Goal: Task Accomplishment & Management: Manage account settings

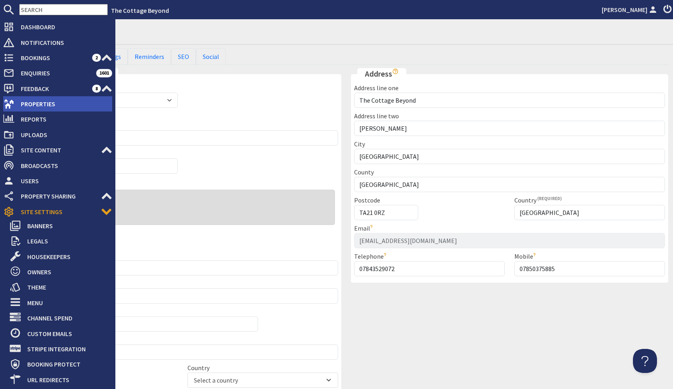
click at [37, 105] on span "Properties" at bounding box center [63, 103] width 98 height 13
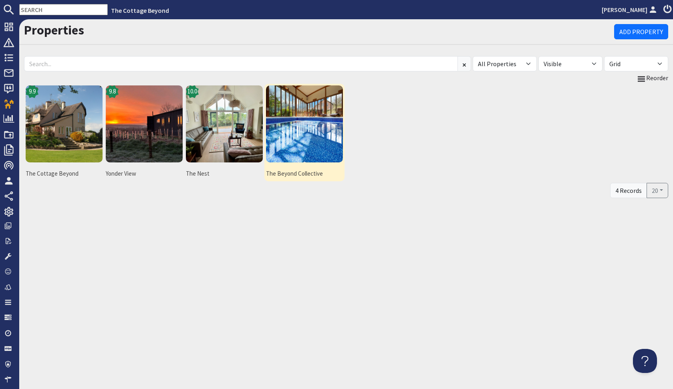
click at [329, 125] on img at bounding box center [304, 123] width 77 height 77
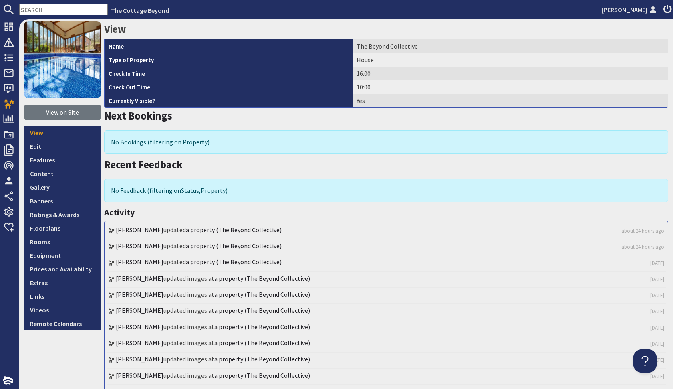
scroll to position [29, 0]
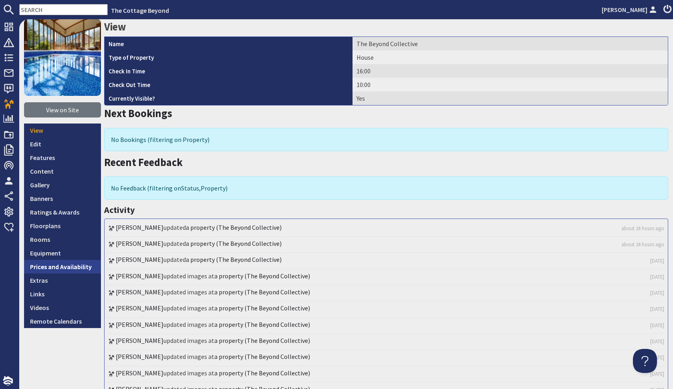
click at [49, 263] on link "Prices and Availability" at bounding box center [62, 267] width 77 height 14
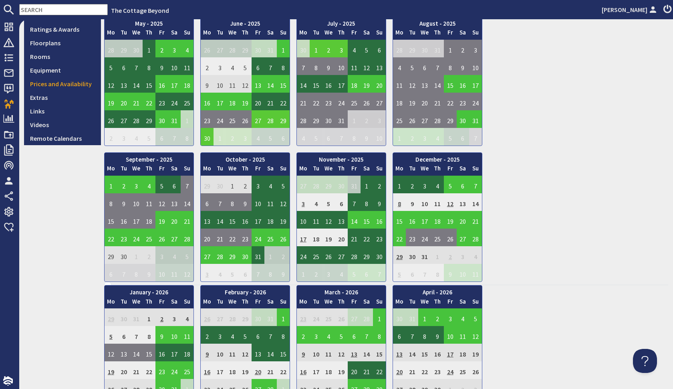
scroll to position [219, 0]
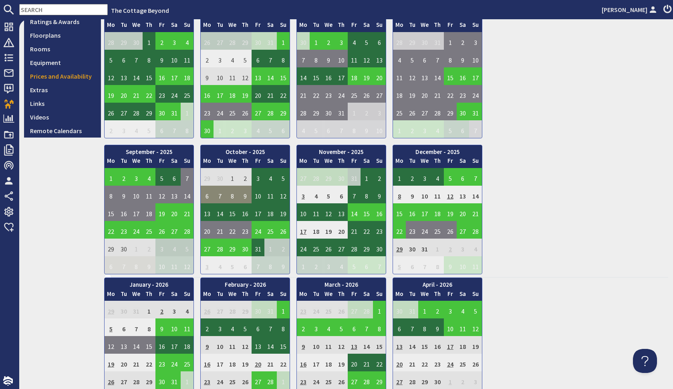
click at [230, 198] on td "8" at bounding box center [232, 194] width 13 height 18
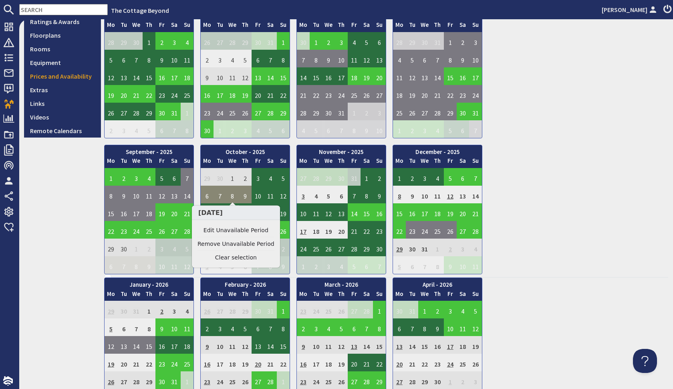
click at [230, 198] on td "8" at bounding box center [232, 194] width 13 height 18
click at [236, 193] on td "8" at bounding box center [232, 194] width 13 height 18
click at [283, 235] on td "26" at bounding box center [283, 230] width 13 height 18
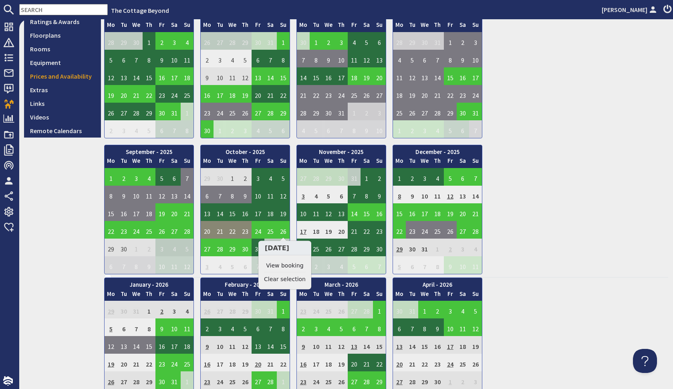
click at [211, 234] on td "20" at bounding box center [207, 230] width 13 height 18
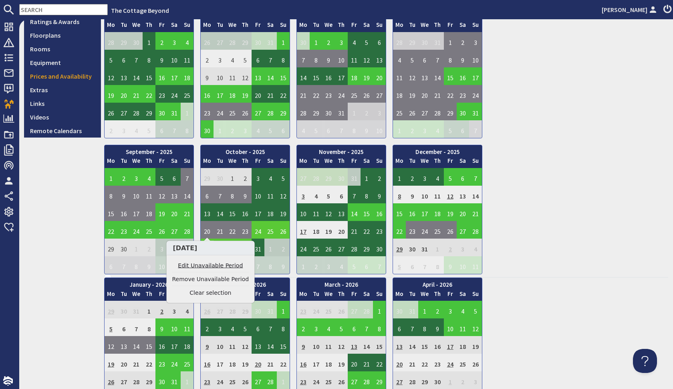
click at [211, 264] on link "Edit Unavailable Period" at bounding box center [210, 265] width 77 height 8
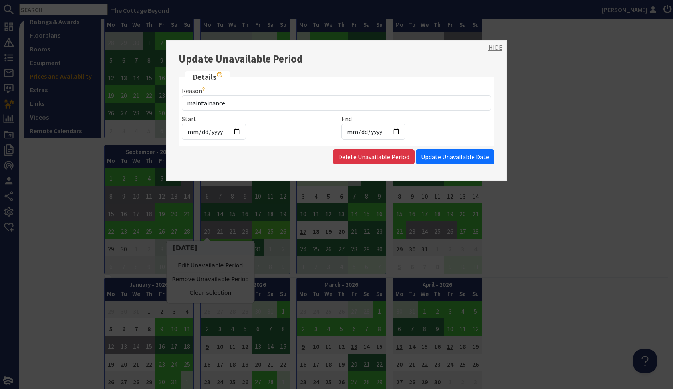
click at [497, 48] on link "HIDE" at bounding box center [495, 47] width 14 height 10
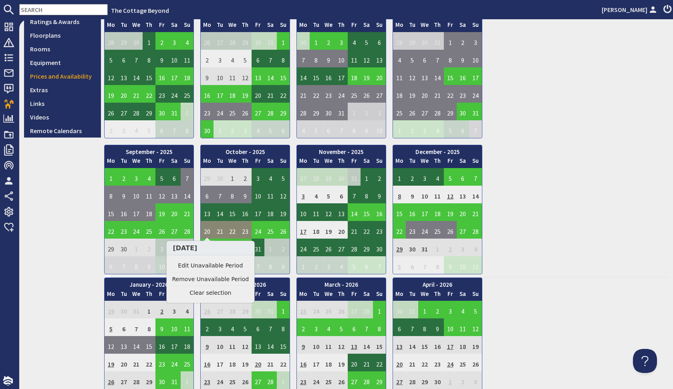
click at [209, 229] on td "20" at bounding box center [207, 230] width 13 height 18
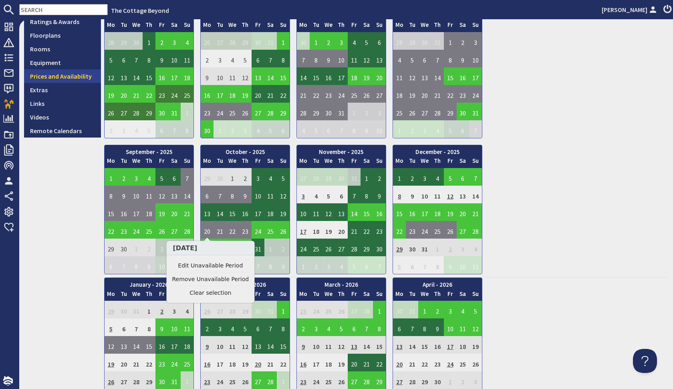
click at [79, 78] on link "Prices and Availability" at bounding box center [62, 76] width 77 height 14
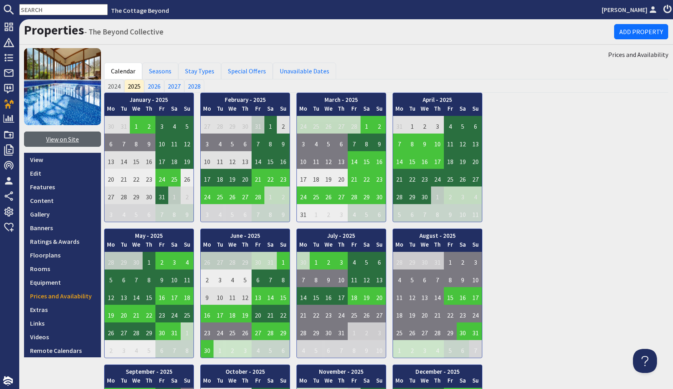
scroll to position [0, 0]
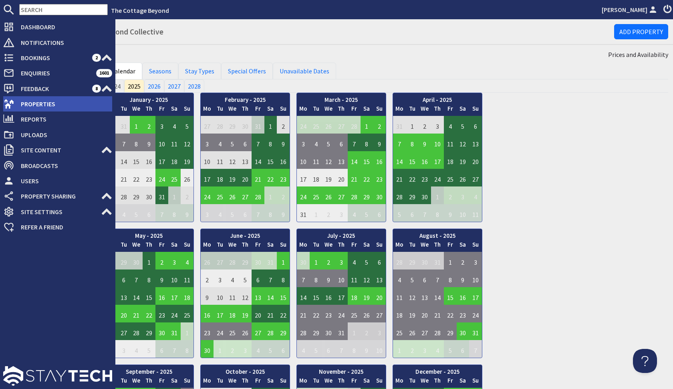
click at [32, 103] on span "Properties" at bounding box center [63, 103] width 98 height 13
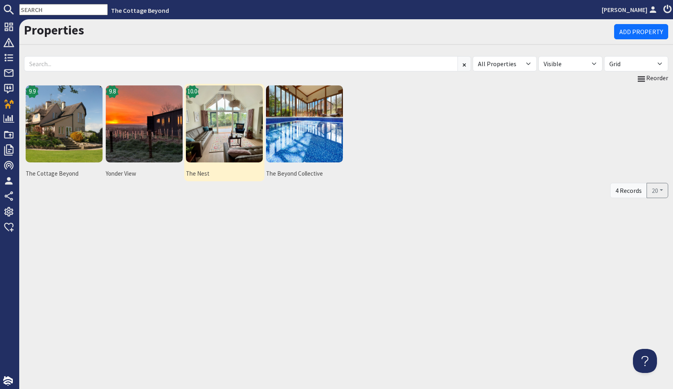
click at [241, 129] on img at bounding box center [224, 123] width 77 height 77
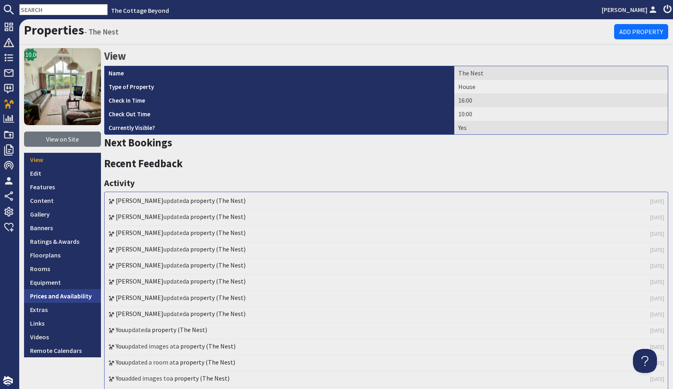
click at [44, 297] on link "Prices and Availability" at bounding box center [62, 296] width 77 height 14
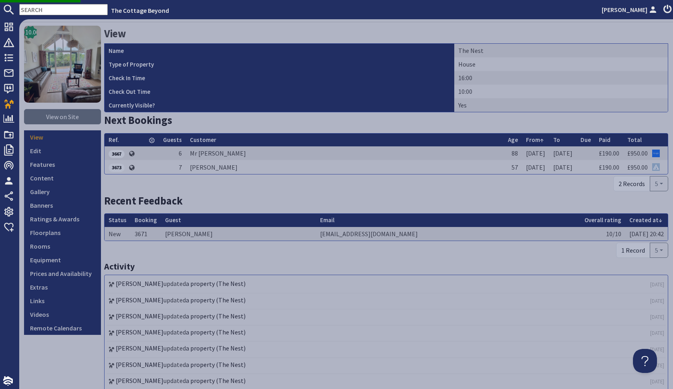
scroll to position [30, 0]
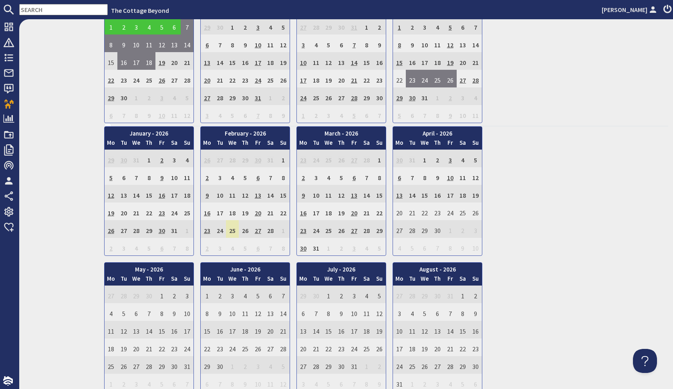
scroll to position [371, 0]
click at [352, 228] on td "27" at bounding box center [354, 228] width 13 height 18
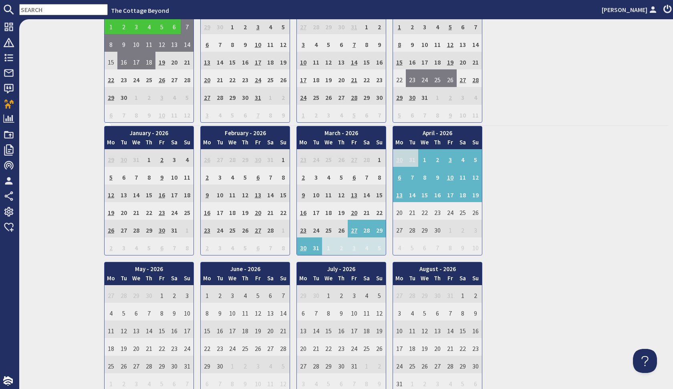
click at [547, 193] on div "January - 2026 Mo Tu We Th Fr Sa Su 29 30 31 1 2 3 4 5 Mo Tu" at bounding box center [386, 326] width 564 height 401
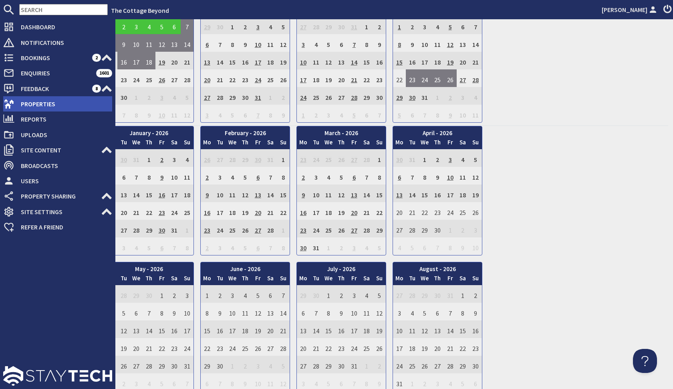
click at [18, 105] on span "Properties" at bounding box center [63, 103] width 98 height 13
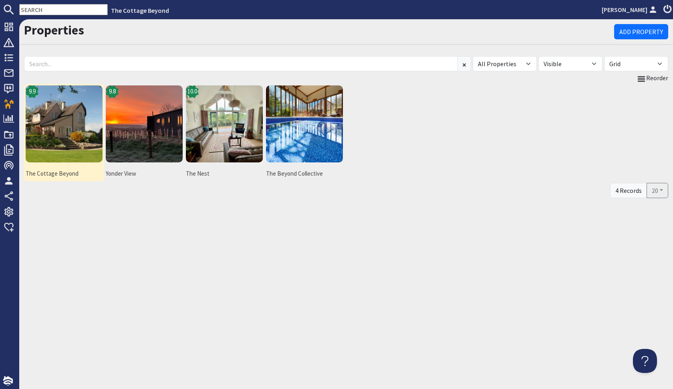
click at [61, 137] on img at bounding box center [64, 123] width 77 height 77
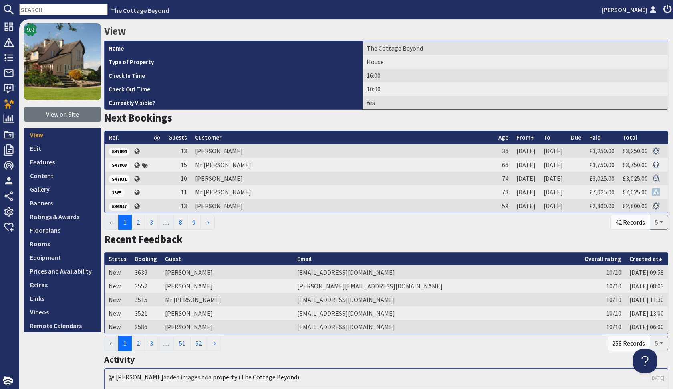
scroll to position [28, 0]
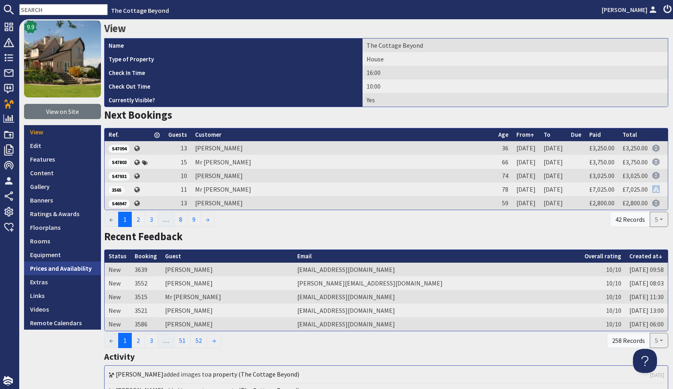
click at [70, 270] on link "Prices and Availability" at bounding box center [62, 268] width 77 height 14
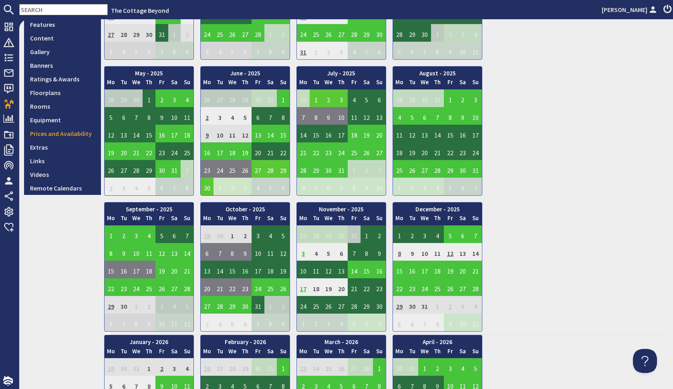
scroll to position [163, 0]
